Goal: Transaction & Acquisition: Download file/media

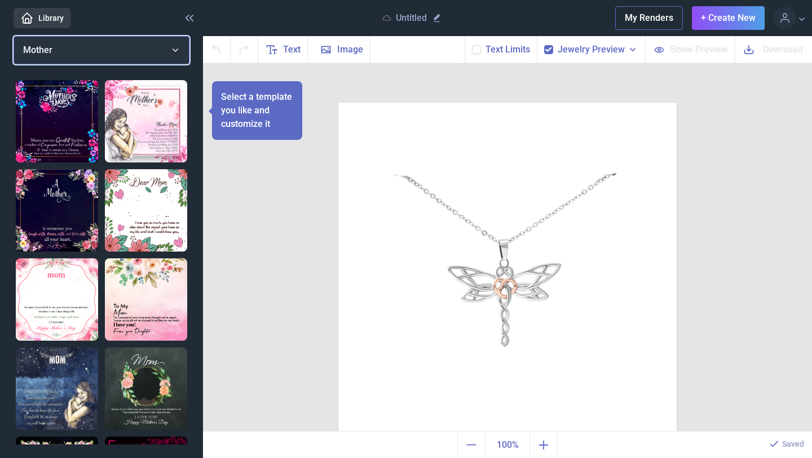
click at [174, 50] on button "Mother" at bounding box center [102, 50] width 176 height 28
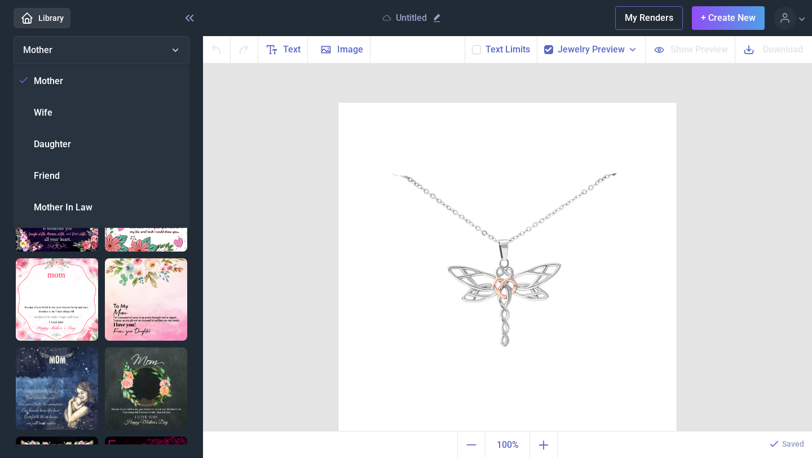
click at [93, 113] on div "Wife" at bounding box center [102, 113] width 176 height 32
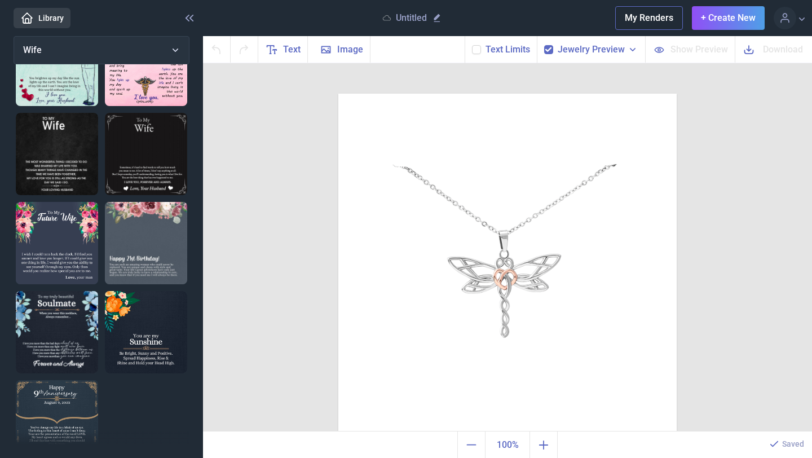
scroll to position [765, 0]
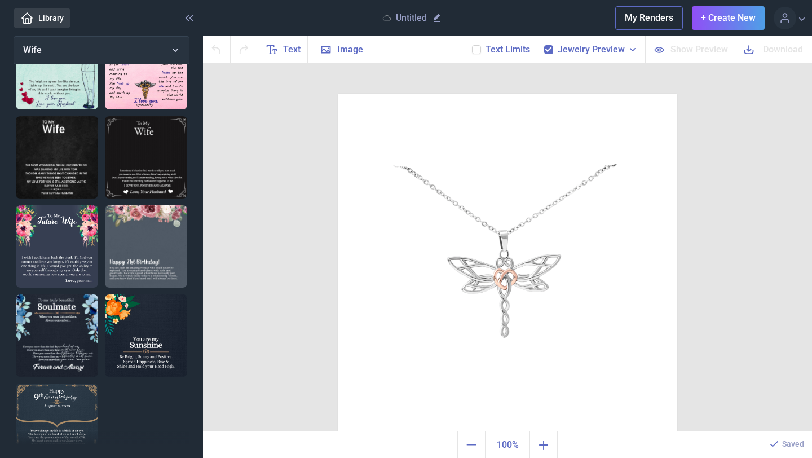
click at [147, 176] on img at bounding box center [146, 157] width 82 height 82
checkbox input "false"
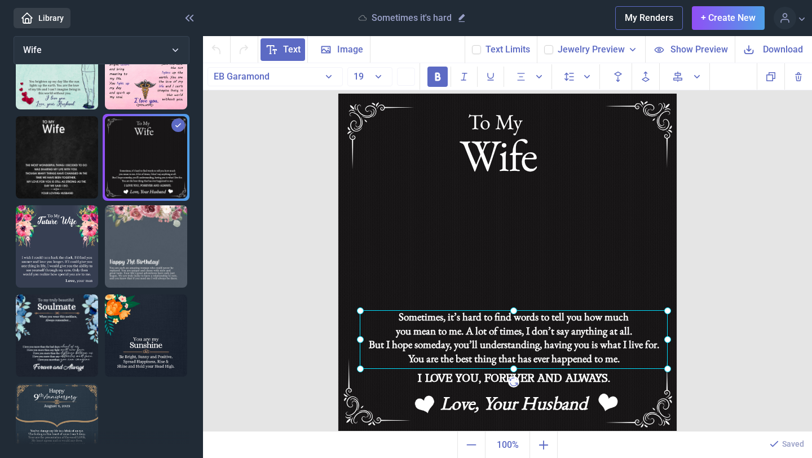
click at [338, 94] on div "Sometimes, it’s hard to find words to tell you how much you mean to me. A lot o…" at bounding box center [338, 94] width 0 height 0
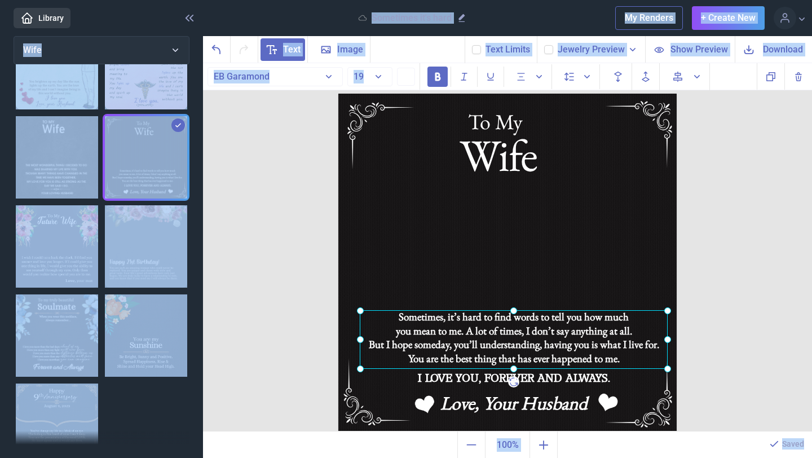
click at [527, 357] on div at bounding box center [514, 339] width 308 height 59
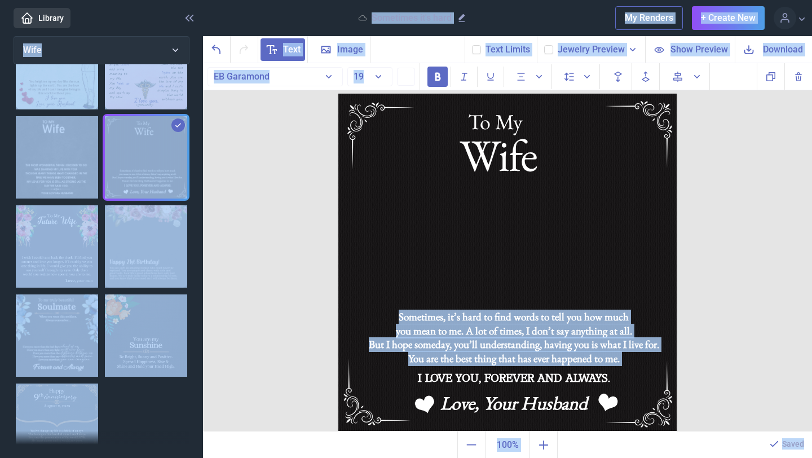
click at [534, 265] on img at bounding box center [507, 263] width 338 height 338
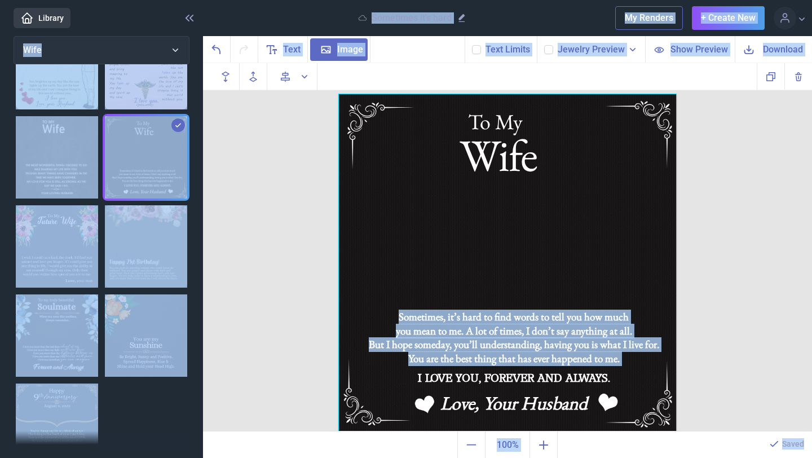
click at [534, 265] on div at bounding box center [507, 263] width 338 height 338
click at [760, 238] on div "To My Wife Sometimes, it’s hard to find words to tell you how much you mean to …" at bounding box center [507, 247] width 609 height 369
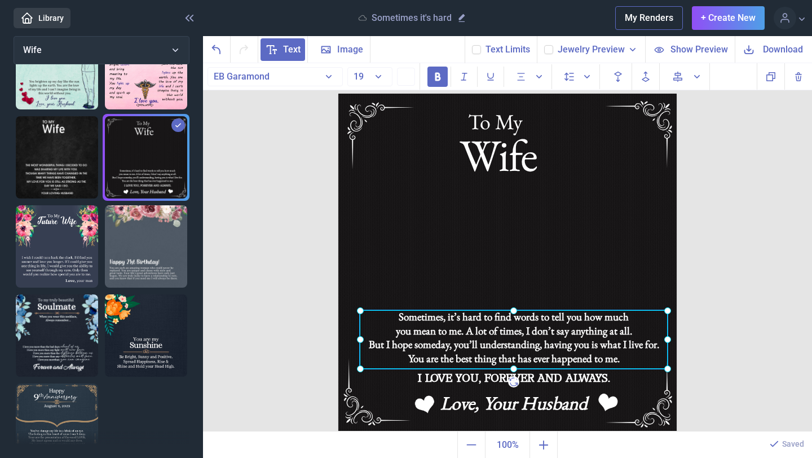
click at [338, 94] on div "Sometimes, it’s hard to find words to tell you how much you mean to me. A lot o…" at bounding box center [338, 94] width 0 height 0
click at [542, 354] on div at bounding box center [514, 339] width 308 height 59
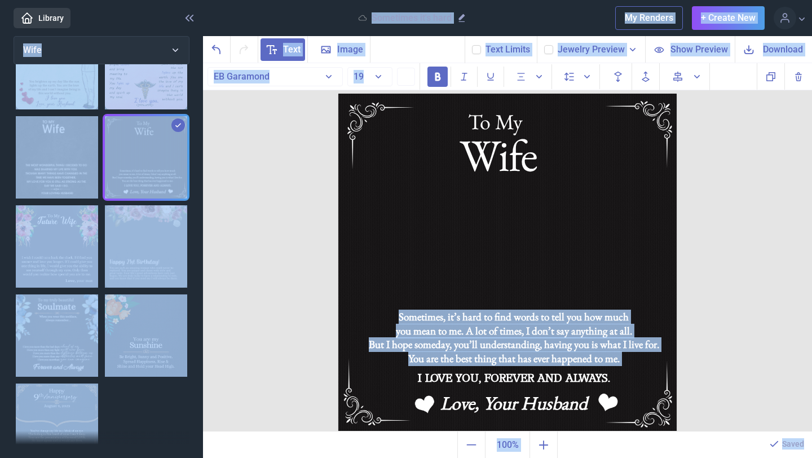
click at [607, 277] on img at bounding box center [507, 263] width 338 height 338
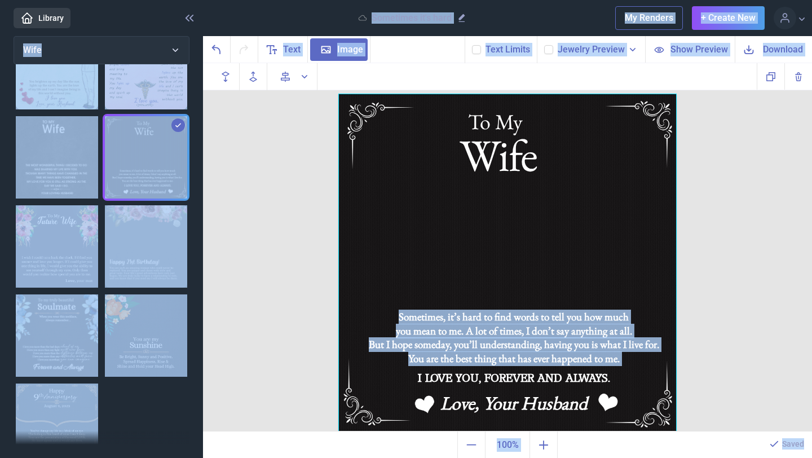
drag, startPoint x: 608, startPoint y: 276, endPoint x: 740, endPoint y: 265, distance: 132.9
click at [615, 273] on div at bounding box center [507, 263] width 338 height 338
click at [761, 264] on div "To My Wife Sometimes, it’s hard to find words to tell you how much you mean to …" at bounding box center [507, 247] width 609 height 369
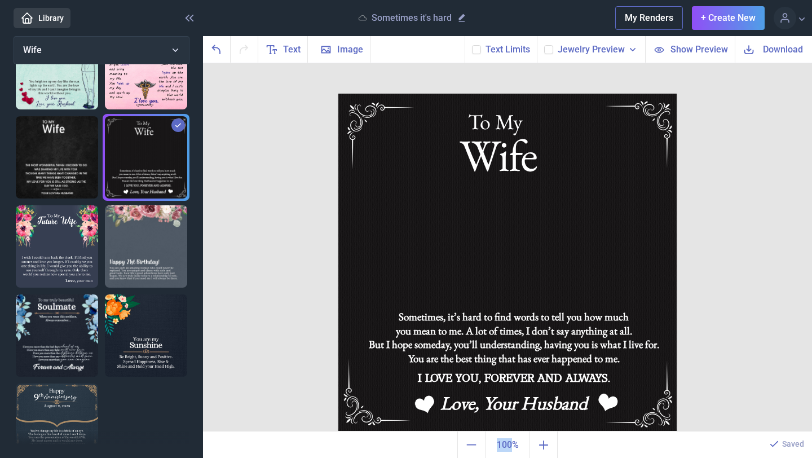
click at [761, 264] on div "To My Wife Sometimes, it’s hard to find words to tell you how much you mean to …" at bounding box center [507, 247] width 609 height 369
drag, startPoint x: 761, startPoint y: 264, endPoint x: 746, endPoint y: 269, distance: 15.3
click at [761, 264] on div "To My Wife Sometimes, it’s hard to find words to tell you how much you mean to …" at bounding box center [507, 247] width 609 height 369
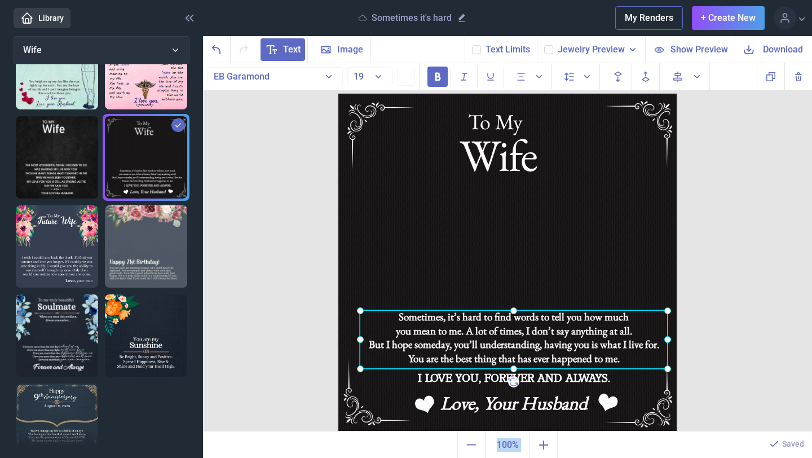
click at [338, 94] on div "Sometimes, it’s hard to find words to tell you how much you mean to me. A lot o…" at bounding box center [338, 94] width 0 height 0
click at [549, 361] on div at bounding box center [514, 339] width 308 height 59
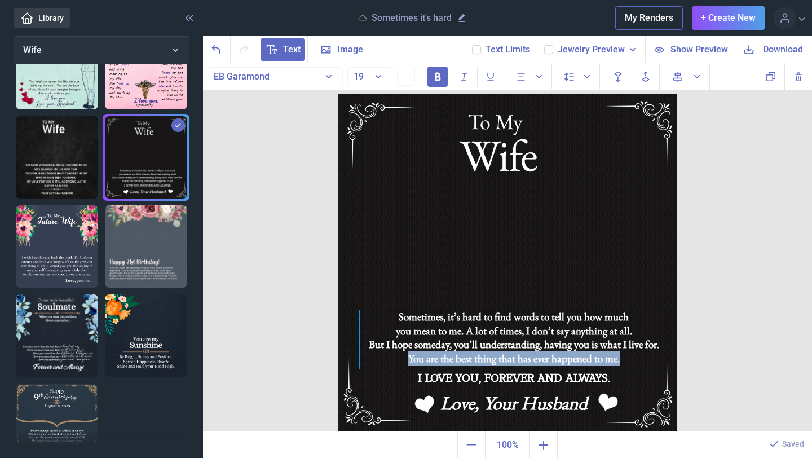
click at [549, 361] on div "You are the best thing that has ever happened to me." at bounding box center [514, 359] width 308 height 14
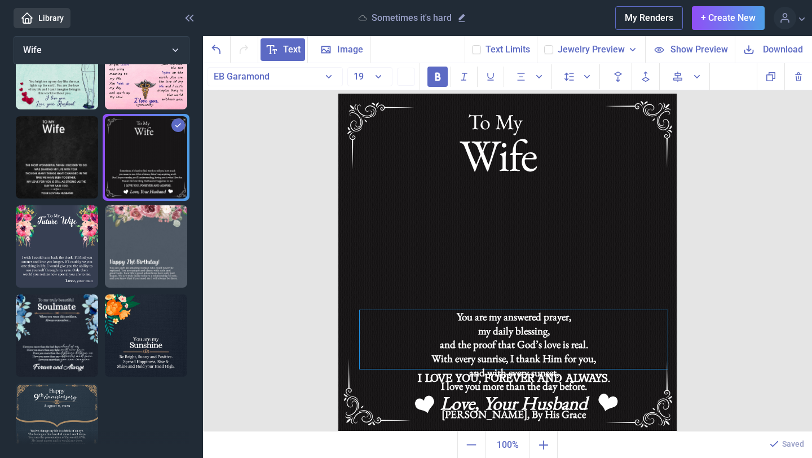
scroll to position [0, 0]
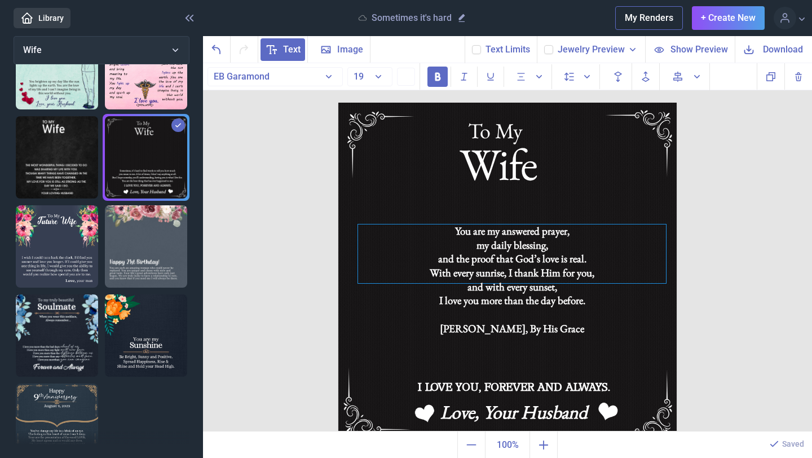
drag, startPoint x: 539, startPoint y: 368, endPoint x: 537, endPoint y: 273, distance: 94.7
click at [537, 273] on div "With every sunrise, I thank Him for you," at bounding box center [512, 273] width 308 height 14
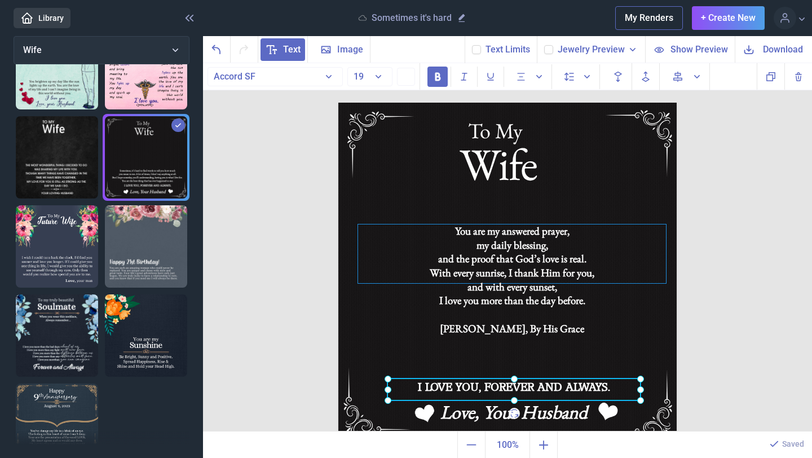
click at [338, 103] on div "I LOVE YOU, FOREVER AND ALWAYS." at bounding box center [338, 103] width 0 height 0
click at [803, 78] on icon "Delete" at bounding box center [798, 77] width 14 height 14
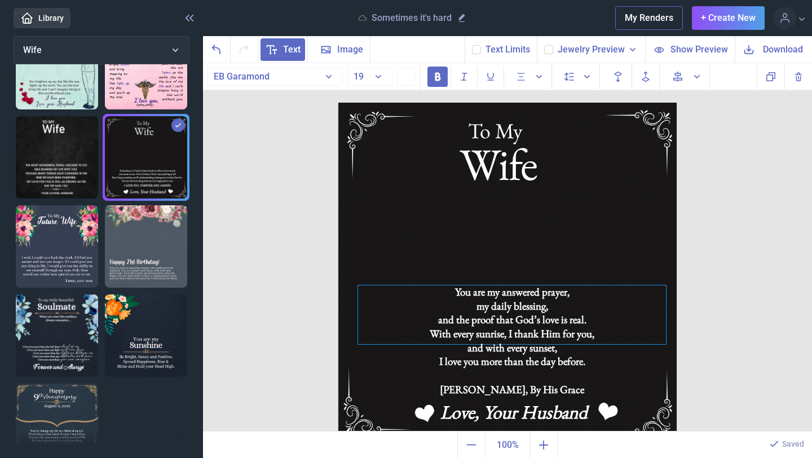
drag, startPoint x: 552, startPoint y: 247, endPoint x: 549, endPoint y: 308, distance: 60.9
click at [552, 307] on div "my daily blessing," at bounding box center [512, 306] width 308 height 14
drag, startPoint x: 517, startPoint y: 317, endPoint x: 548, endPoint y: 296, distance: 36.9
click at [517, 317] on div "and the proof that God’s love is real." at bounding box center [512, 319] width 308 height 14
click at [611, 230] on img at bounding box center [507, 272] width 338 height 338
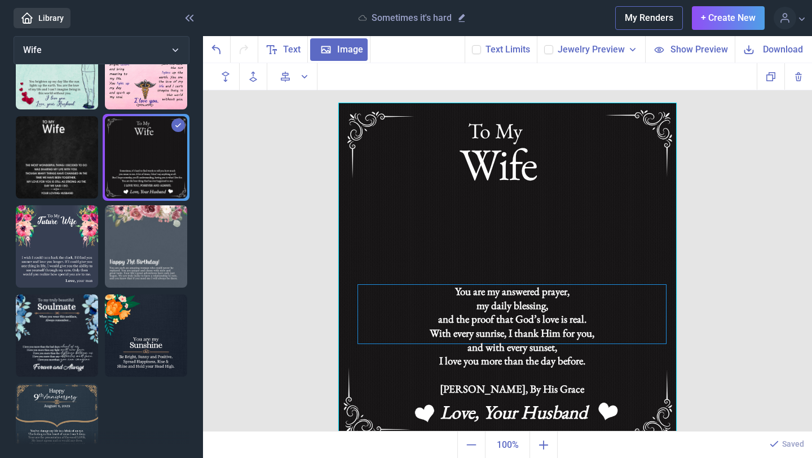
click at [540, 321] on div "and the proof that God’s love is real." at bounding box center [512, 319] width 308 height 14
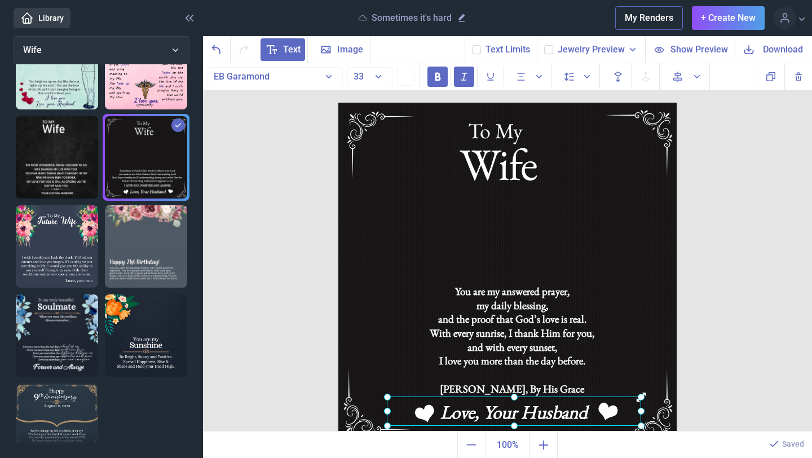
click at [338, 103] on div "Love, Your Husband" at bounding box center [338, 103] width 0 height 0
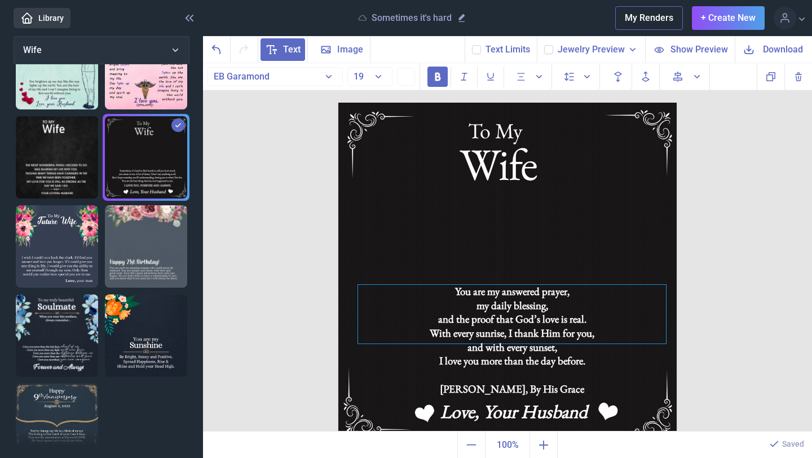
click at [587, 354] on div "I love you more than the day before." at bounding box center [512, 361] width 308 height 14
click at [552, 355] on div "I love you more than the day before." at bounding box center [512, 361] width 308 height 14
click at [525, 307] on div "my daily blessing," at bounding box center [512, 306] width 308 height 14
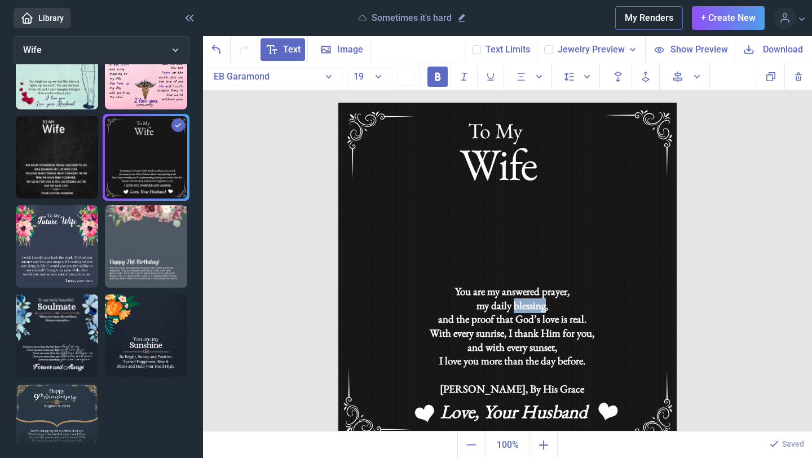
click at [582, 235] on img at bounding box center [507, 272] width 338 height 338
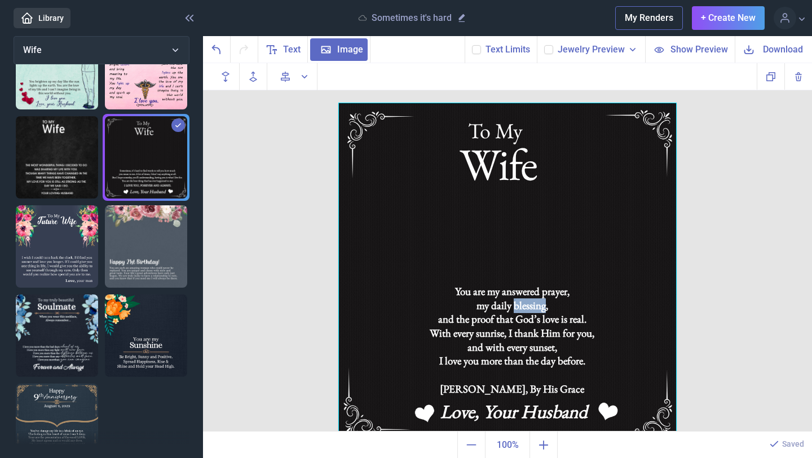
click at [577, 272] on div at bounding box center [507, 272] width 338 height 338
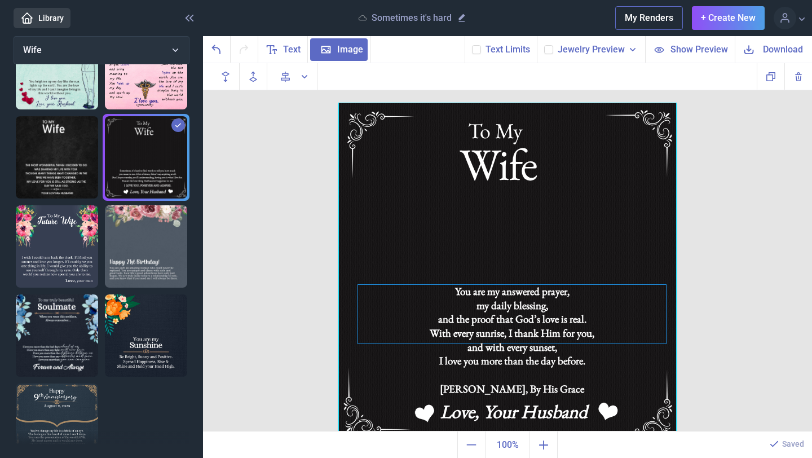
click at [564, 299] on div "my daily blessing," at bounding box center [512, 306] width 308 height 14
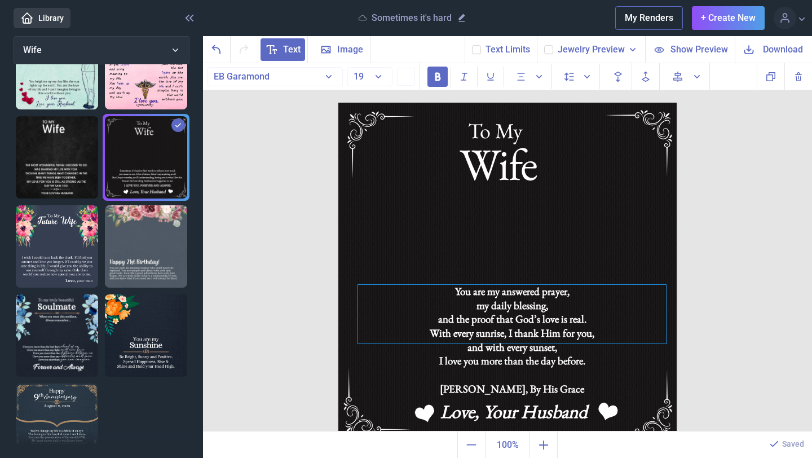
drag, startPoint x: 618, startPoint y: 375, endPoint x: 588, endPoint y: 382, distance: 30.5
click at [618, 375] on div at bounding box center [512, 375] width 308 height 14
click at [559, 381] on div "[PERSON_NAME], By His Grace" at bounding box center [511, 387] width 308 height 14
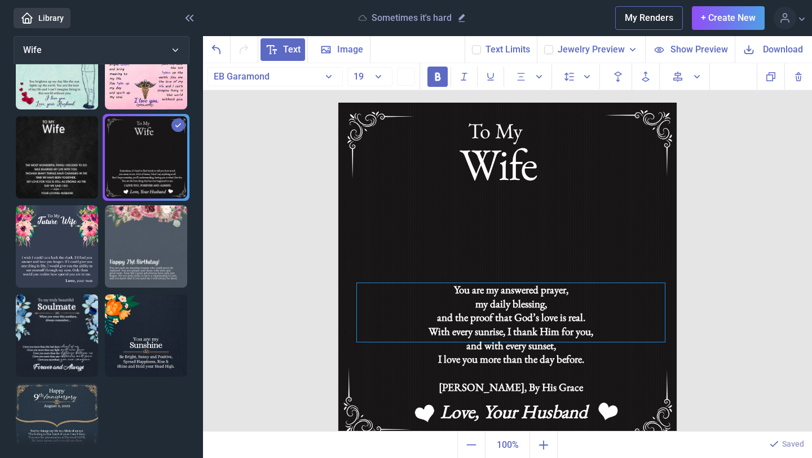
click at [534, 353] on div "I love you more than the day before." at bounding box center [511, 359] width 308 height 14
click at [449, 295] on div "You are my answered prayer, my daily blessing, and the proof that [DEMOGRAPHIC_…" at bounding box center [511, 312] width 308 height 59
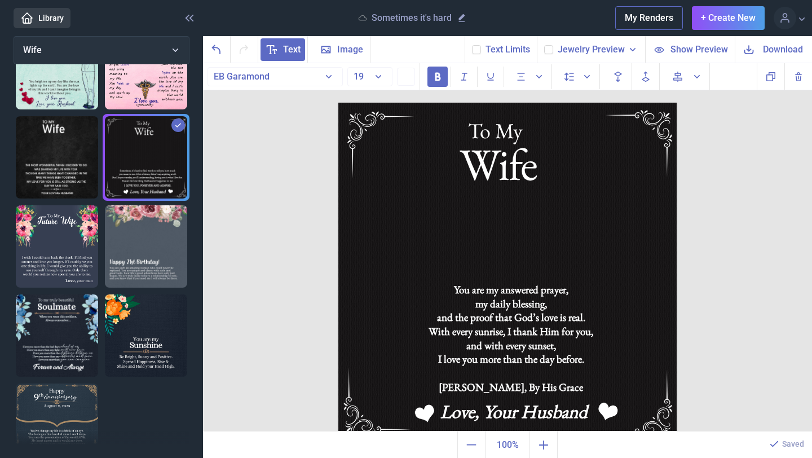
scroll to position [1, 0]
click at [376, 77] on button "19" at bounding box center [369, 76] width 45 height 19
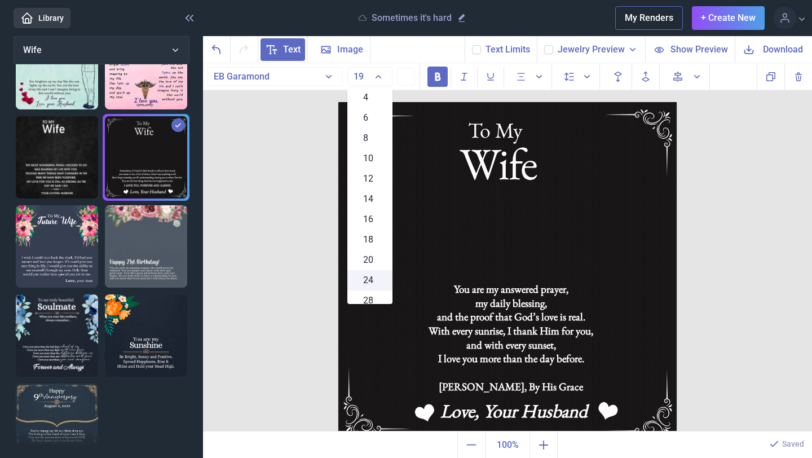
click at [373, 285] on div "24" at bounding box center [369, 280] width 45 height 20
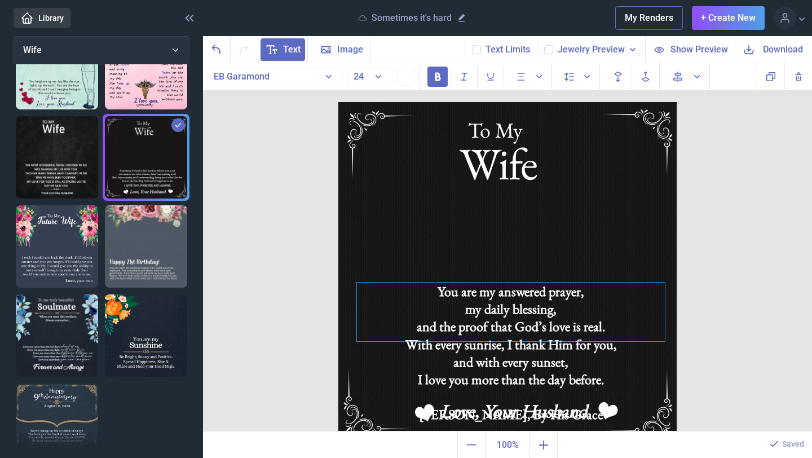
click at [564, 314] on div "my daily blessing," at bounding box center [511, 308] width 308 height 17
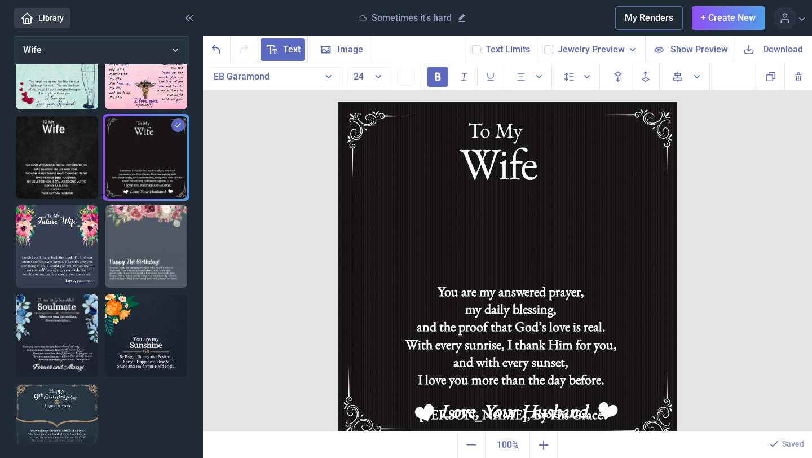
click at [741, 255] on div "To My Wife You are my answered prayer, my daily blessing, and the proof that [D…" at bounding box center [507, 247] width 609 height 369
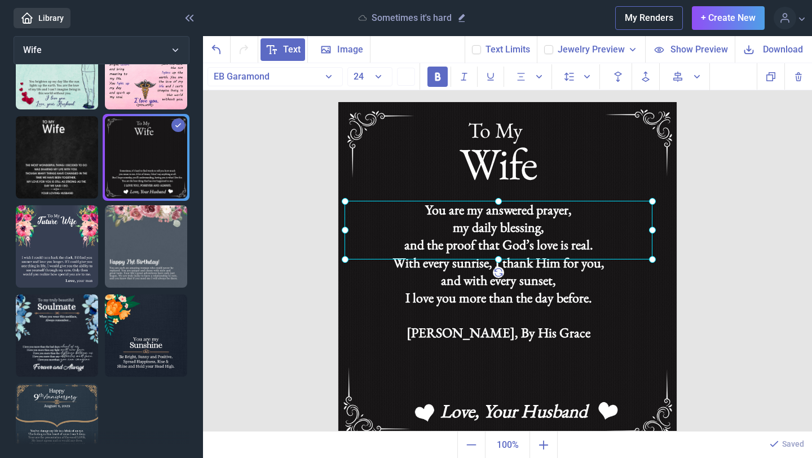
drag, startPoint x: 478, startPoint y: 315, endPoint x: 466, endPoint y: 233, distance: 82.7
click at [338, 102] on div "You are my answered prayer, my daily blessing, and the proof that [DEMOGRAPHIC_…" at bounding box center [338, 102] width 0 height 0
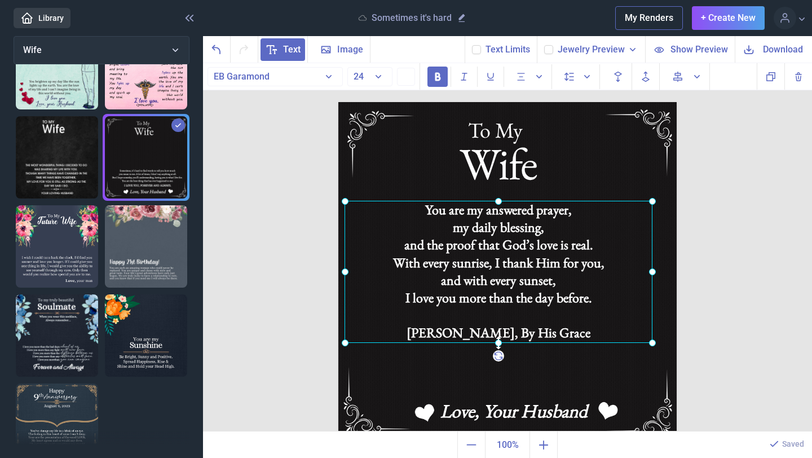
drag, startPoint x: 500, startPoint y: 258, endPoint x: 497, endPoint y: 339, distance: 81.2
click at [498, 340] on icon at bounding box center [498, 342] width 16 height 16
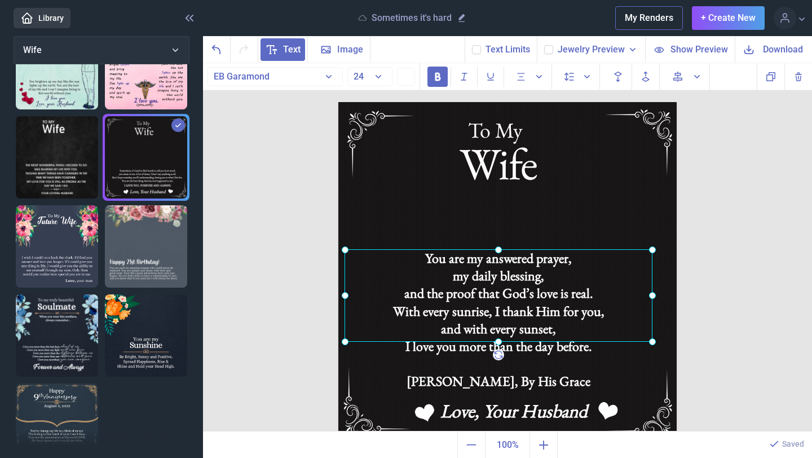
drag, startPoint x: 498, startPoint y: 201, endPoint x: 488, endPoint y: 262, distance: 61.7
click at [0, 0] on icon at bounding box center [0, 0] width 0 height 0
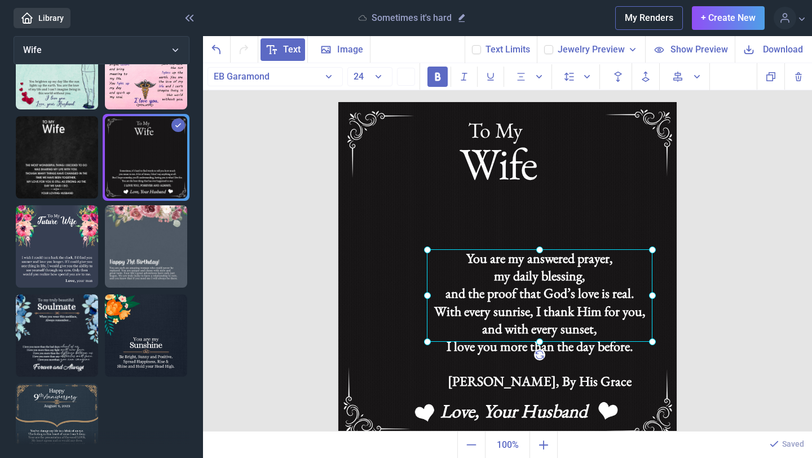
drag, startPoint x: 343, startPoint y: 296, endPoint x: 425, endPoint y: 304, distance: 82.1
click at [426, 305] on div "To My Wife You are my answered prayer, my daily blessing, and the proof that [D…" at bounding box center [507, 271] width 338 height 338
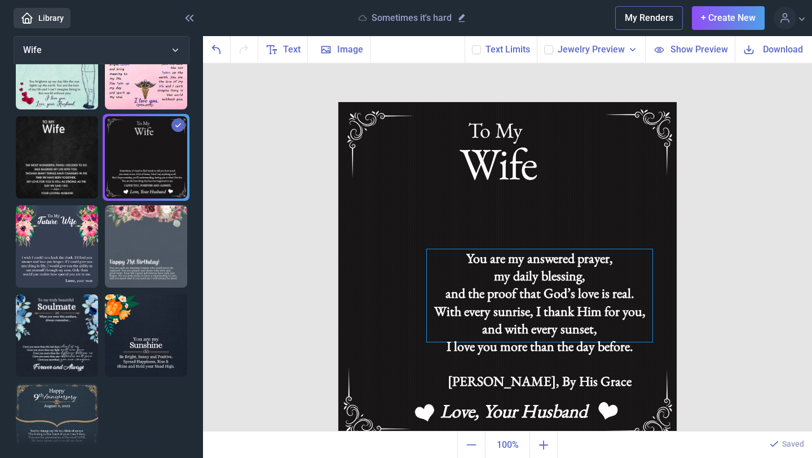
click at [475, 102] on div "You are my answered prayer, my daily blessing, and the proof that [DEMOGRAPHIC_…" at bounding box center [507, 102] width 338 height 0
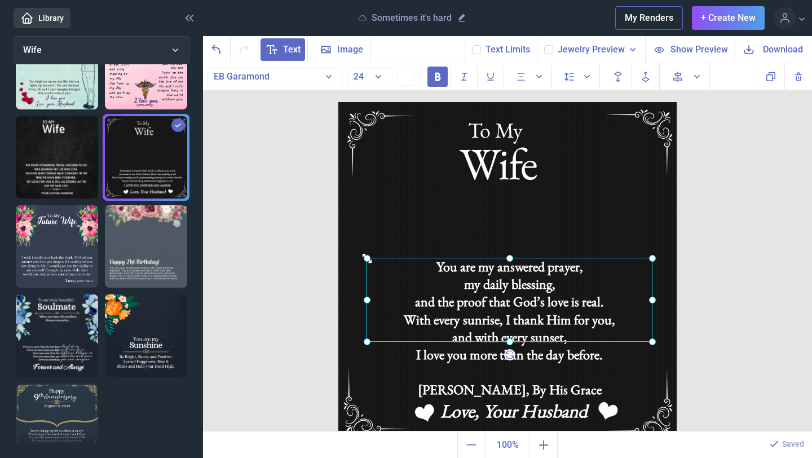
drag, startPoint x: 424, startPoint y: 251, endPoint x: 364, endPoint y: 259, distance: 60.9
click at [364, 259] on icon at bounding box center [366, 257] width 11 height 11
click at [521, 299] on div at bounding box center [509, 299] width 286 height 85
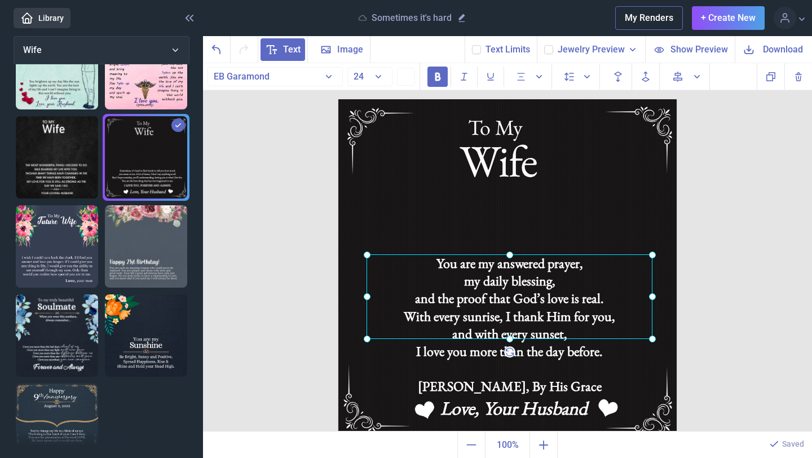
scroll to position [5, 0]
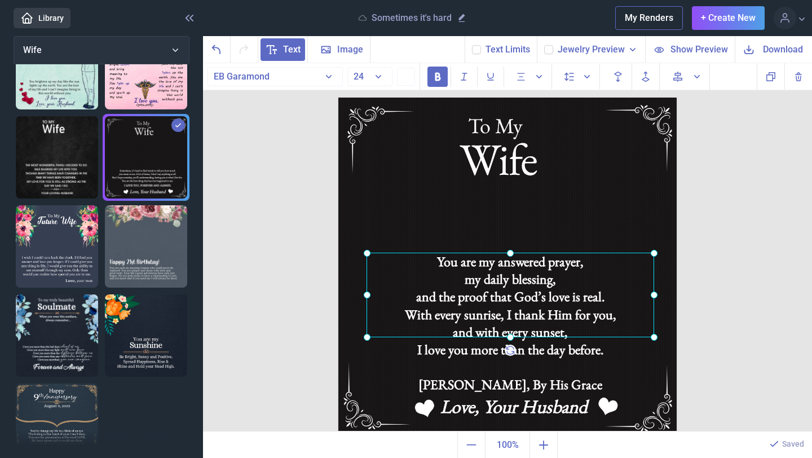
click at [654, 302] on div "To My Wife You are my answered prayer, my daily blessing, and the proof that [D…" at bounding box center [507, 267] width 338 height 338
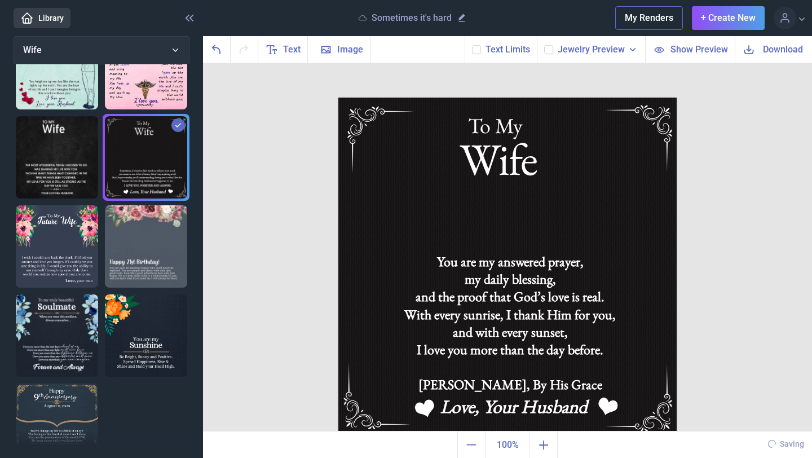
click at [635, 206] on img at bounding box center [507, 267] width 338 height 338
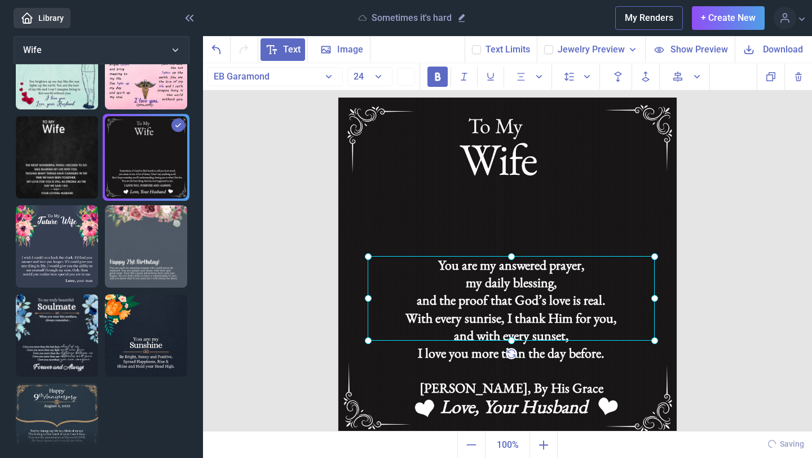
drag, startPoint x: 524, startPoint y: 282, endPoint x: 524, endPoint y: 296, distance: 14.1
click at [338, 98] on div "You are my answered prayer, my daily blessing, and the proof that [DEMOGRAPHIC_…" at bounding box center [338, 98] width 0 height 0
click at [512, 376] on div at bounding box center [510, 369] width 287 height 17
click at [502, 98] on div "Love, Your Husband" at bounding box center [507, 98] width 338 height 0
click at [505, 377] on div at bounding box center [510, 369] width 287 height 17
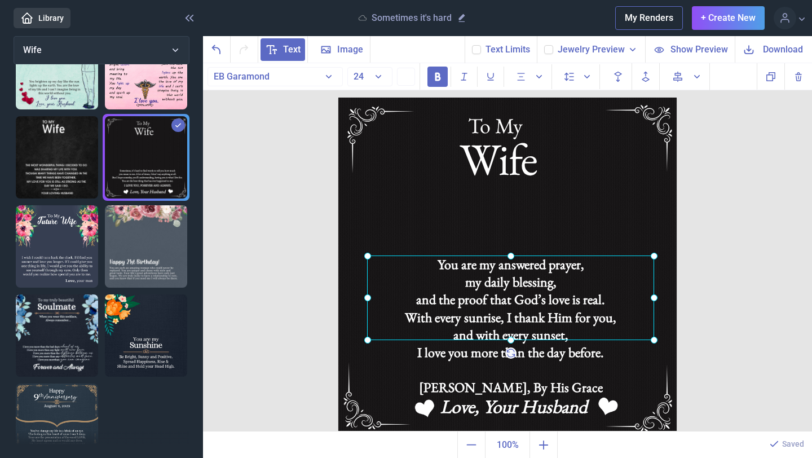
click at [503, 285] on div at bounding box center [510, 297] width 287 height 85
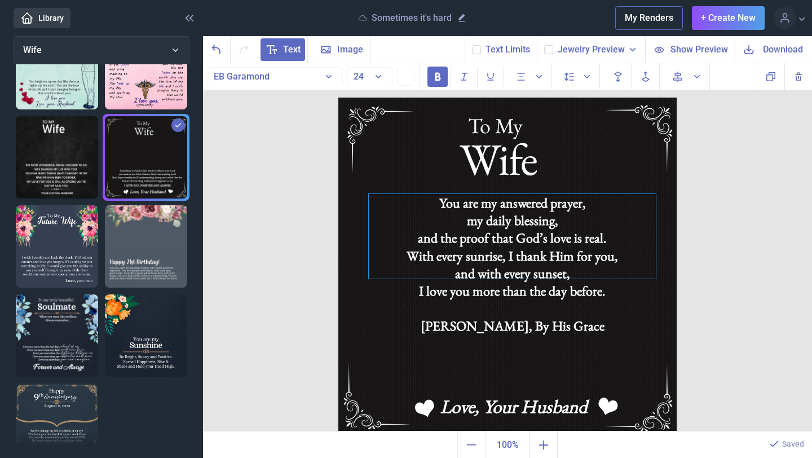
drag, startPoint x: 511, startPoint y: 341, endPoint x: 502, endPoint y: 289, distance: 53.2
click at [512, 279] on div "and with every sunset," at bounding box center [512, 272] width 287 height 17
click at [442, 325] on div "[PERSON_NAME], By His Grace" at bounding box center [511, 324] width 287 height 17
click at [440, 326] on div "[PERSON_NAME], By His Grace" at bounding box center [511, 324] width 287 height 17
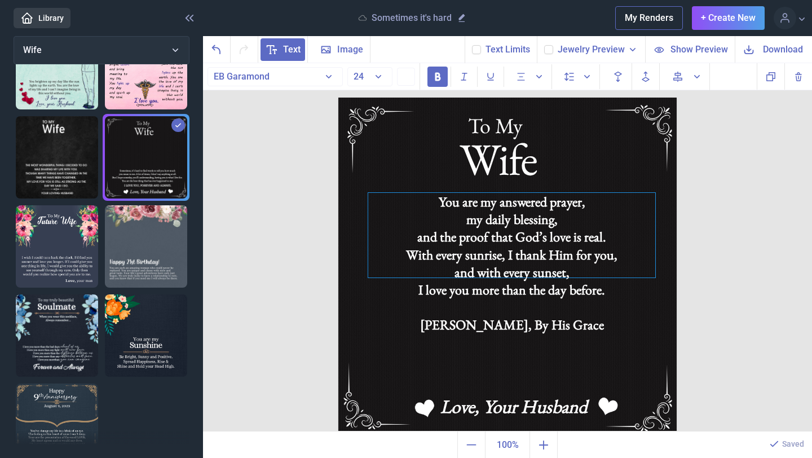
click at [466, 303] on div at bounding box center [511, 306] width 287 height 17
click at [436, 324] on div "[PERSON_NAME], By His Grace" at bounding box center [511, 324] width 287 height 17
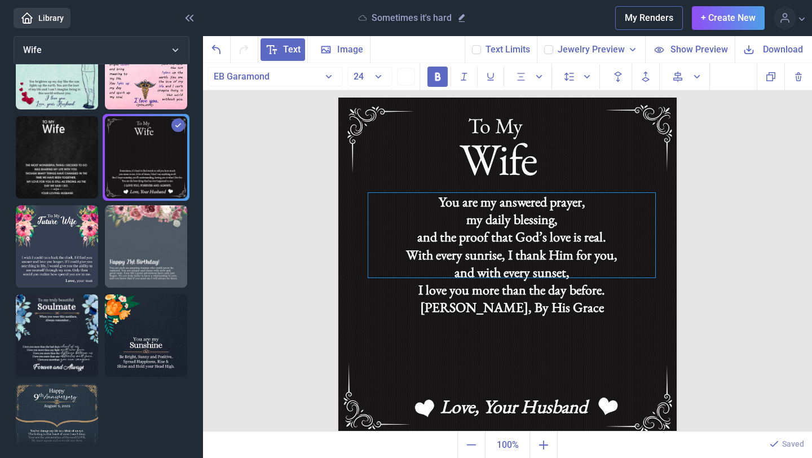
click at [609, 330] on img at bounding box center [507, 267] width 338 height 338
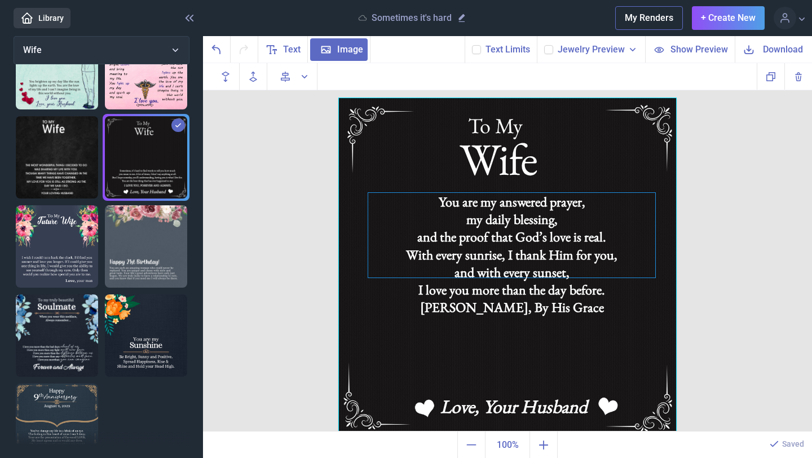
click at [469, 245] on div "and the proof that God’s love is real." at bounding box center [511, 236] width 287 height 17
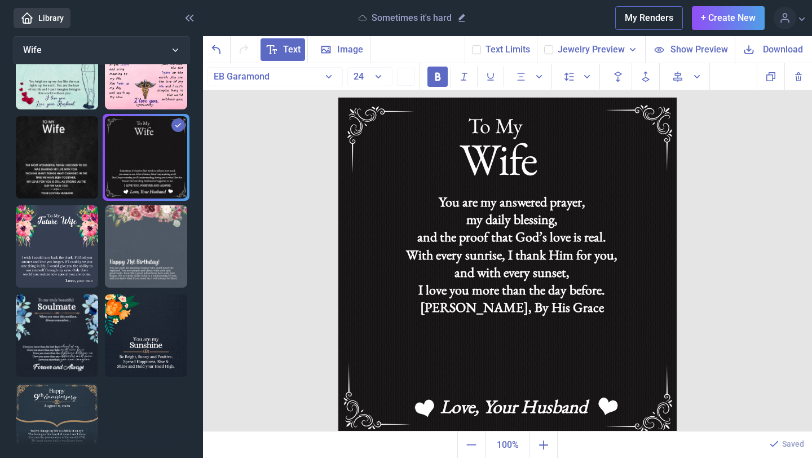
click at [511, 318] on img at bounding box center [507, 267] width 338 height 338
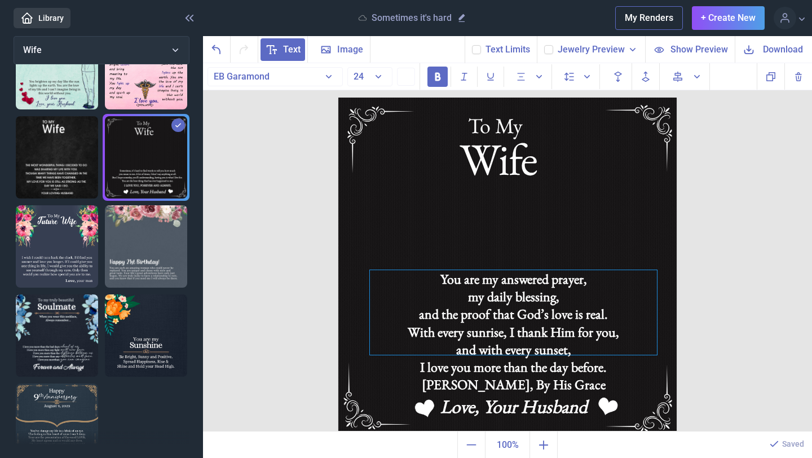
drag, startPoint x: 522, startPoint y: 283, endPoint x: 524, endPoint y: 361, distance: 77.2
click at [524, 361] on div "I love you more than the day before." at bounding box center [513, 366] width 287 height 17
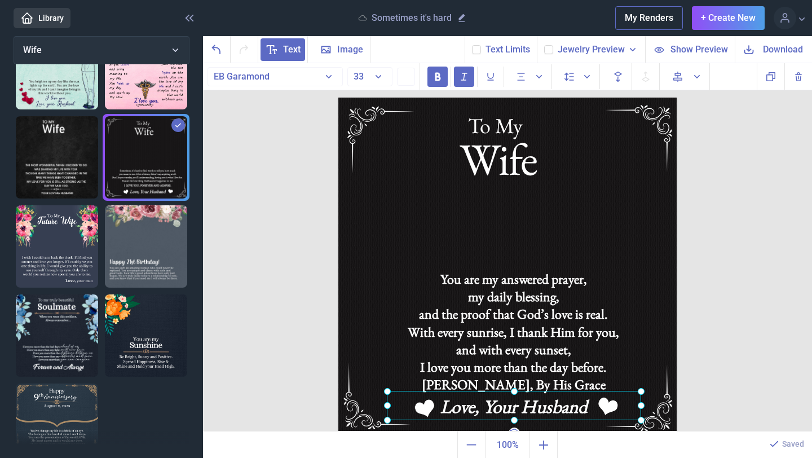
click at [338, 98] on div "Love, Your Husband" at bounding box center [338, 98] width 0 height 0
click at [541, 392] on div at bounding box center [514, 405] width 254 height 29
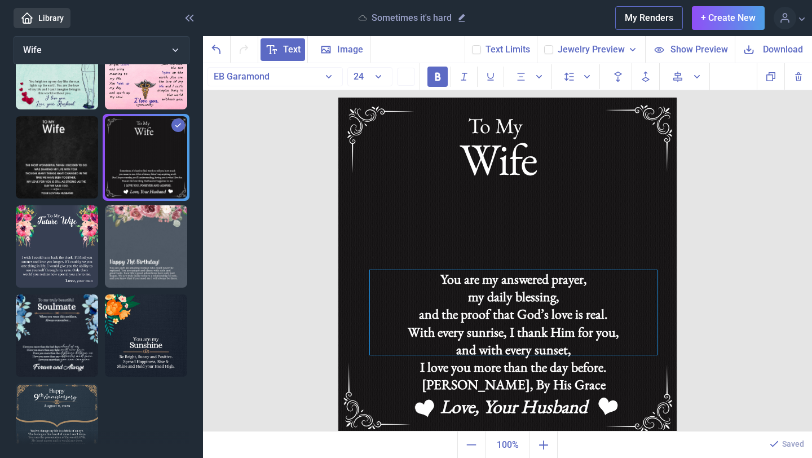
click at [546, 385] on span "[PERSON_NAME], By His Grace" at bounding box center [514, 383] width 184 height 17
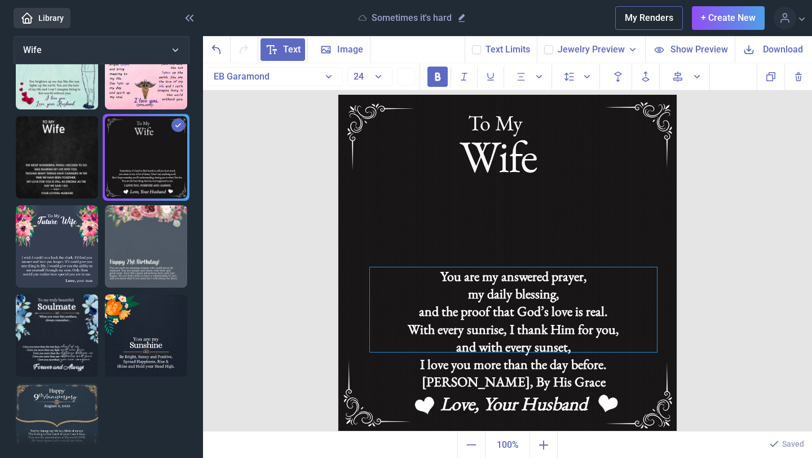
click at [584, 383] on span "[PERSON_NAME], By His Grace" at bounding box center [514, 381] width 184 height 17
click at [565, 219] on img at bounding box center [507, 264] width 338 height 338
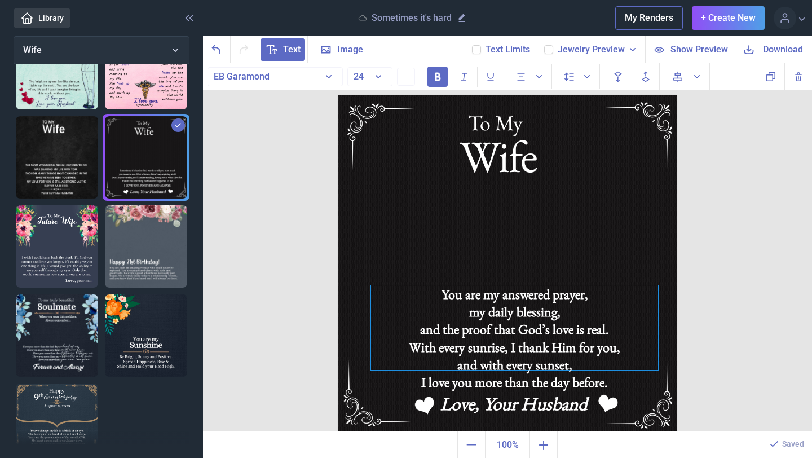
drag, startPoint x: 530, startPoint y: 310, endPoint x: 531, endPoint y: 327, distance: 17.6
click at [531, 327] on div "and the proof that God’s love is real." at bounding box center [514, 328] width 287 height 17
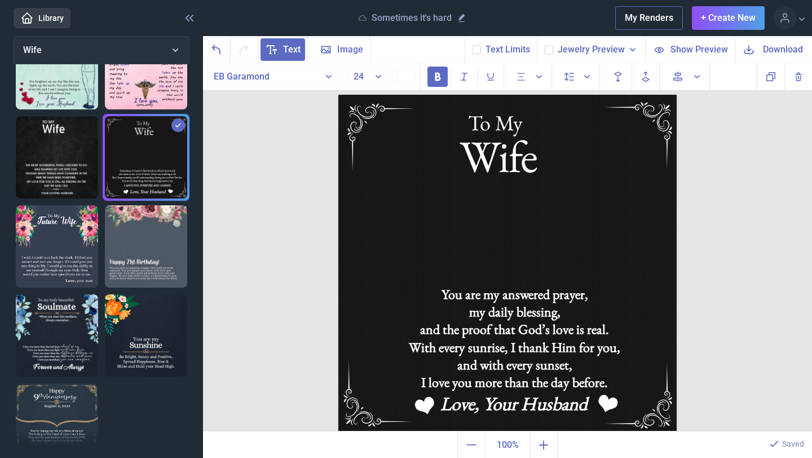
click at [738, 266] on div "To My Wife You are my answered prayer, my daily blessing, and the proof that [D…" at bounding box center [507, 247] width 609 height 369
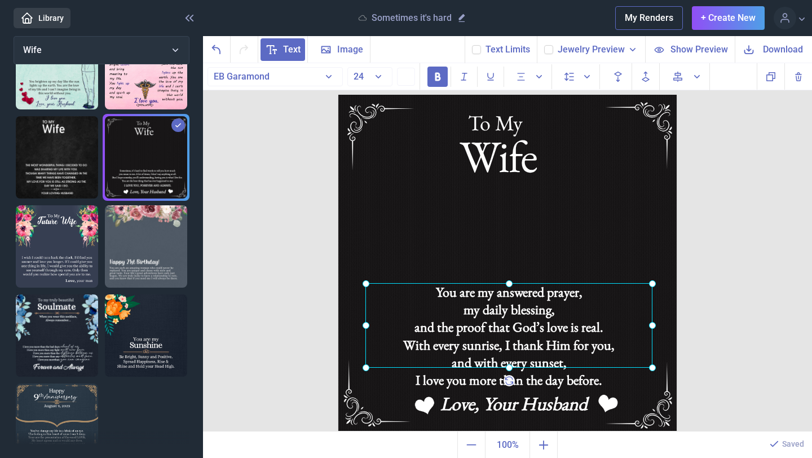
drag, startPoint x: 499, startPoint y: 321, endPoint x: 493, endPoint y: 318, distance: 6.1
click at [338, 95] on div "You are my answered prayer, my daily blessing, and the proof that [DEMOGRAPHIC_…" at bounding box center [338, 95] width 0 height 0
click at [741, 151] on div "To My Wife You are my answered prayer, my daily blessing, and the proof that [D…" at bounding box center [507, 247] width 609 height 369
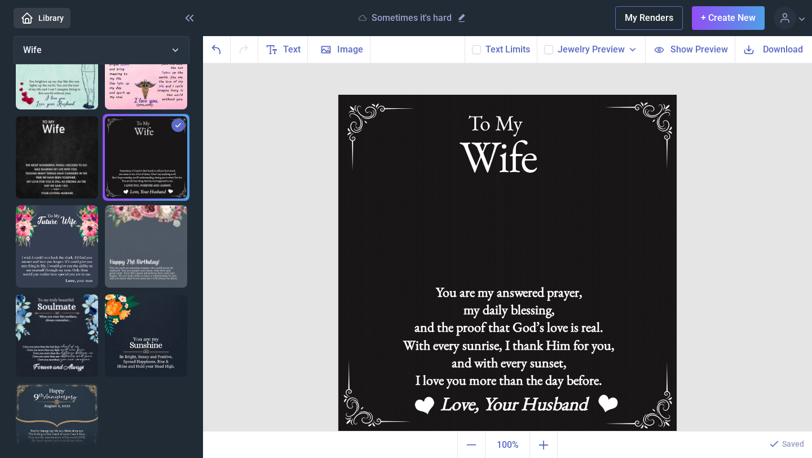
click at [775, 45] on span "Download" at bounding box center [783, 49] width 40 height 13
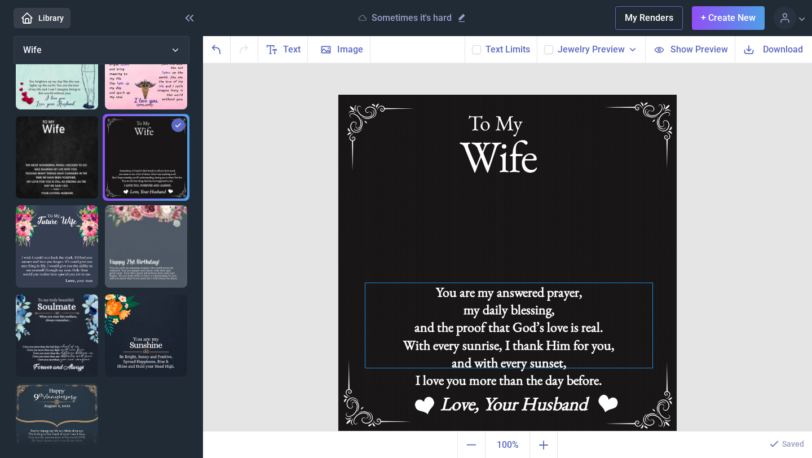
click at [501, 95] on div "You are my answered prayer, my daily blessing, and the proof that [DEMOGRAPHIC_…" at bounding box center [507, 95] width 338 height 0
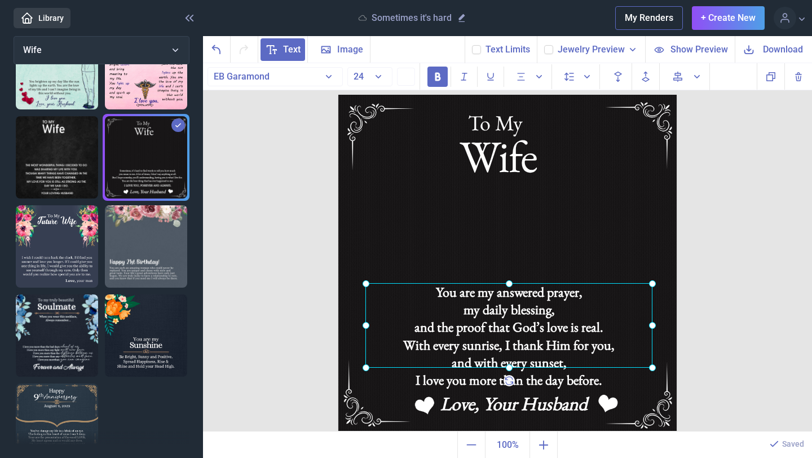
scroll to position [8, 0]
click at [382, 73] on button "24" at bounding box center [369, 76] width 45 height 19
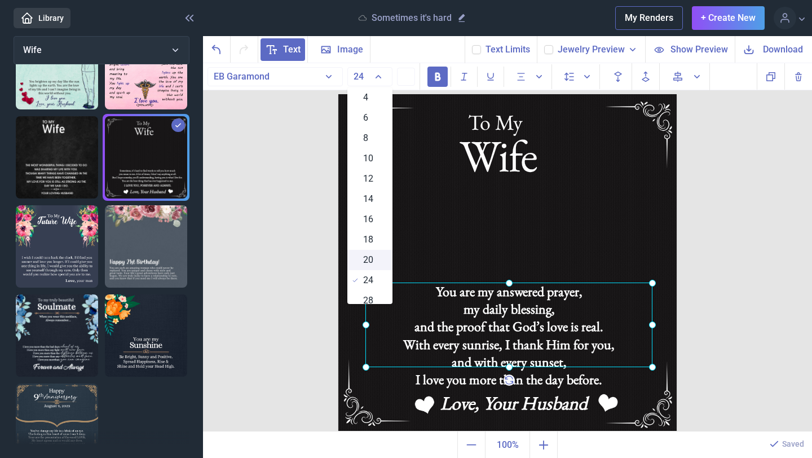
click at [374, 262] on div "20" at bounding box center [369, 260] width 45 height 20
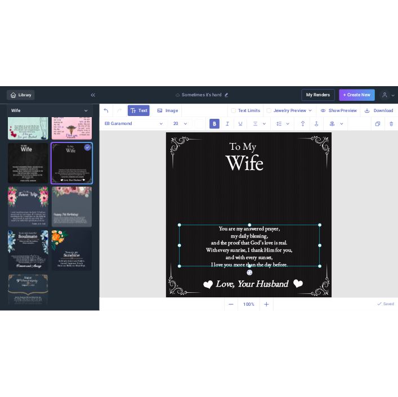
scroll to position [9, 0]
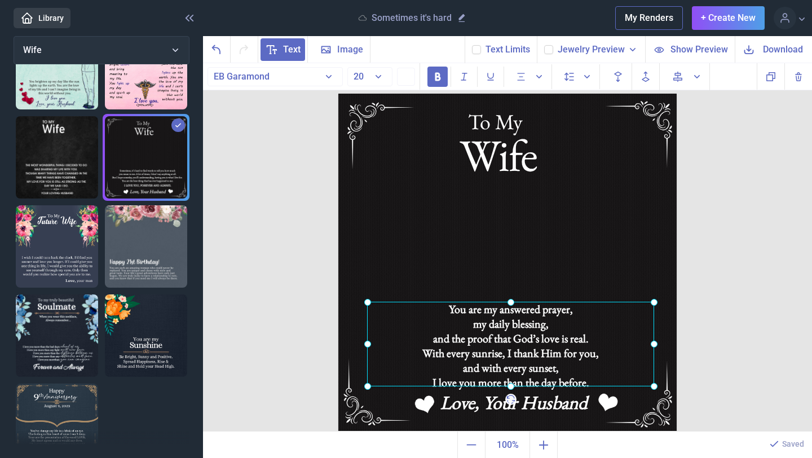
drag, startPoint x: 498, startPoint y: 302, endPoint x: 499, endPoint y: 321, distance: 19.8
click at [499, 321] on div at bounding box center [510, 344] width 287 height 85
click at [734, 200] on div "To My Wife You are my answered prayer, my daily blessing, and the proof that [D…" at bounding box center [507, 247] width 609 height 369
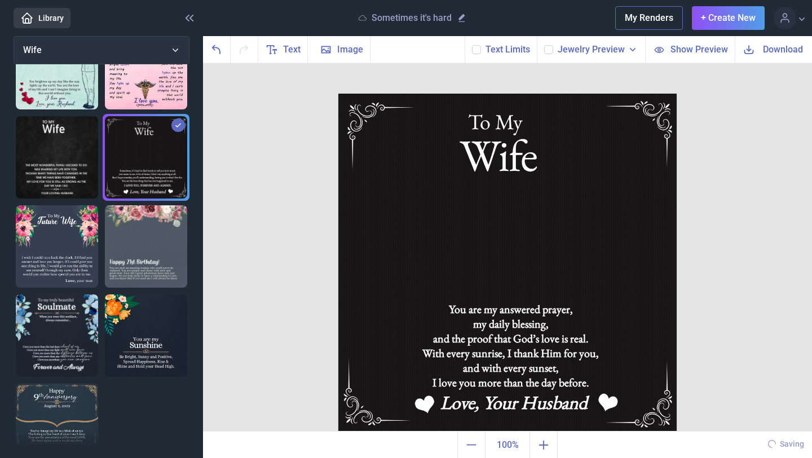
click at [778, 45] on span "Download" at bounding box center [783, 49] width 40 height 13
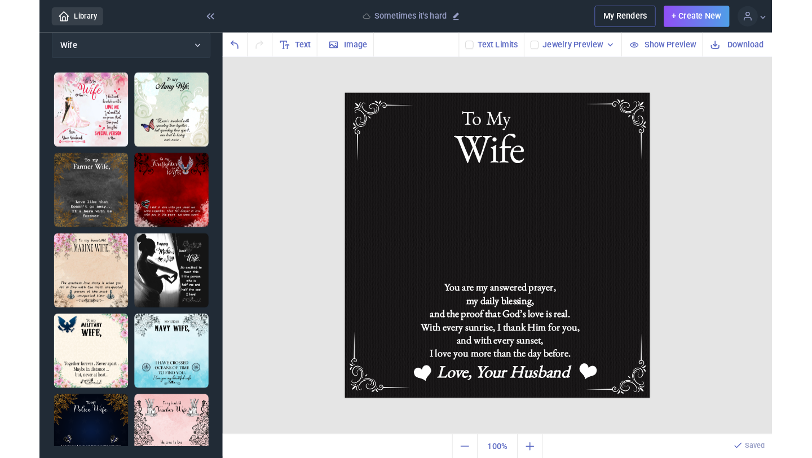
scroll to position [0, 0]
